Goal: Transaction & Acquisition: Purchase product/service

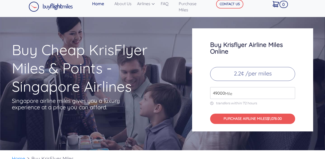
scroll to position [4, 0]
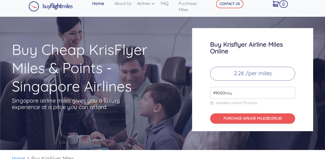
click at [231, 95] on span "Mile" at bounding box center [227, 93] width 10 height 6
drag, startPoint x: 237, startPoint y: 93, endPoint x: 201, endPoint y: 92, distance: 36.1
click at [201, 92] on div "Buy Krisflyer Airline Miles Online 2.2¢ /per miles 49000 Mile transfers within …" at bounding box center [252, 79] width 121 height 103
drag, startPoint x: 231, startPoint y: 92, endPoint x: 203, endPoint y: 92, distance: 28.6
click at [203, 92] on div "Buy Krisflyer Airline Miles Online 2.2¢ /per miles 75000 Mile transfers within …" at bounding box center [252, 79] width 121 height 103
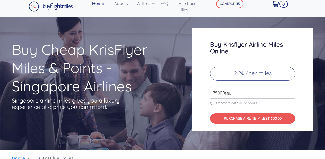
click at [226, 94] on span "Mile" at bounding box center [227, 93] width 10 height 6
drag, startPoint x: 224, startPoint y: 92, endPoint x: 216, endPoint y: 93, distance: 8.3
click at [215, 92] on div "75000 Mile" at bounding box center [252, 93] width 85 height 12
drag, startPoint x: 214, startPoint y: 93, endPoint x: 226, endPoint y: 93, distance: 12.1
click at [226, 93] on div "75000 Mile" at bounding box center [252, 93] width 85 height 12
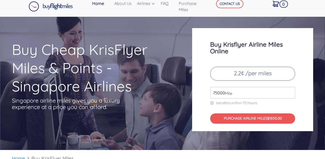
type input "7"
drag, startPoint x: 214, startPoint y: 92, endPoint x: 229, endPoint y: 92, distance: 14.4
click at [229, 92] on div "117000 Mile" at bounding box center [252, 93] width 85 height 12
type input "161000"
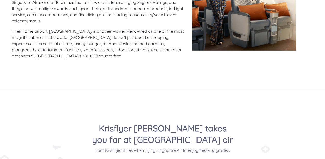
scroll to position [0, 0]
